Goal: Navigation & Orientation: Find specific page/section

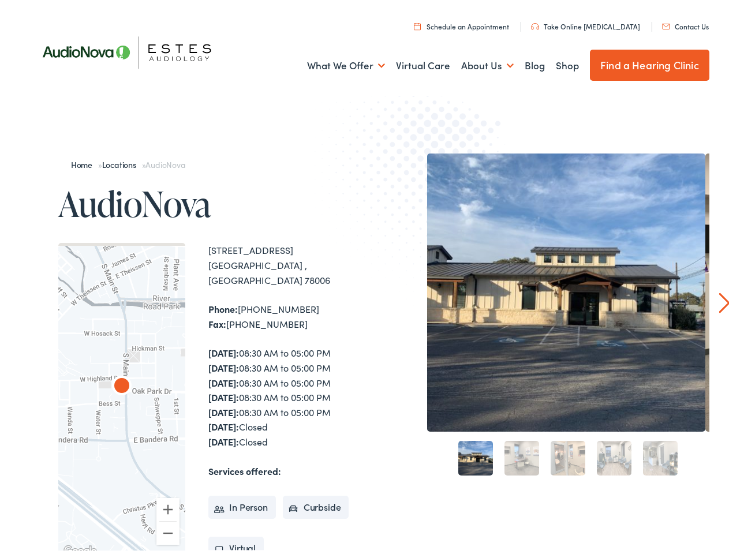
click at [364, 277] on img at bounding box center [427, 180] width 226 height 246
click at [335, 62] on link "What We Offer" at bounding box center [346, 62] width 78 height 43
click at [475, 62] on link "About Us" at bounding box center [487, 62] width 53 height 43
click at [122, 390] on div at bounding box center [121, 397] width 127 height 316
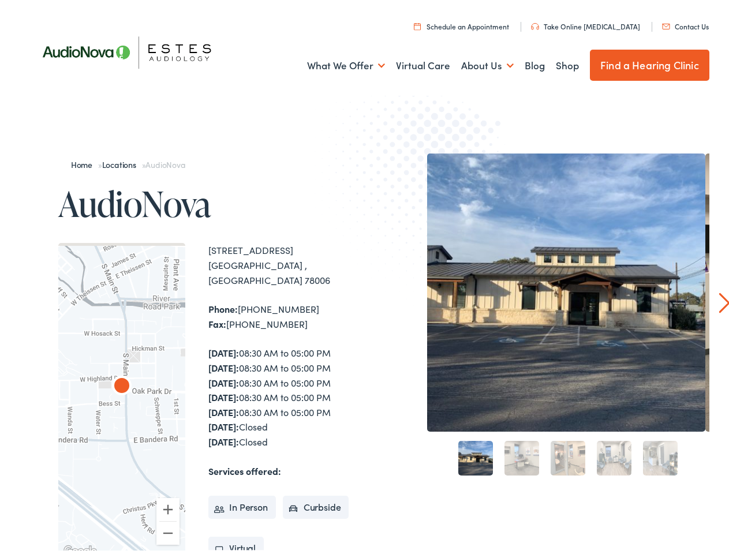
click at [122, 390] on div at bounding box center [121, 397] width 127 height 316
click at [122, 376] on img "AudioNova" at bounding box center [122, 384] width 28 height 28
click at [168, 494] on button "Zoom in" at bounding box center [167, 505] width 23 height 23
click at [168, 518] on button "Zoom out" at bounding box center [167, 529] width 23 height 23
click at [69, 550] on img "Keyboard shortcuts" at bounding box center [70, 552] width 8 height 5
